Goal: Find specific page/section: Find specific page/section

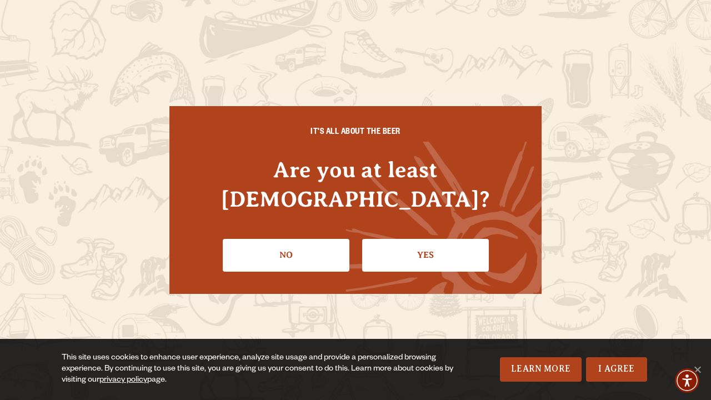
scroll to position [3922, 0]
